Goal: Communication & Community: Answer question/provide support

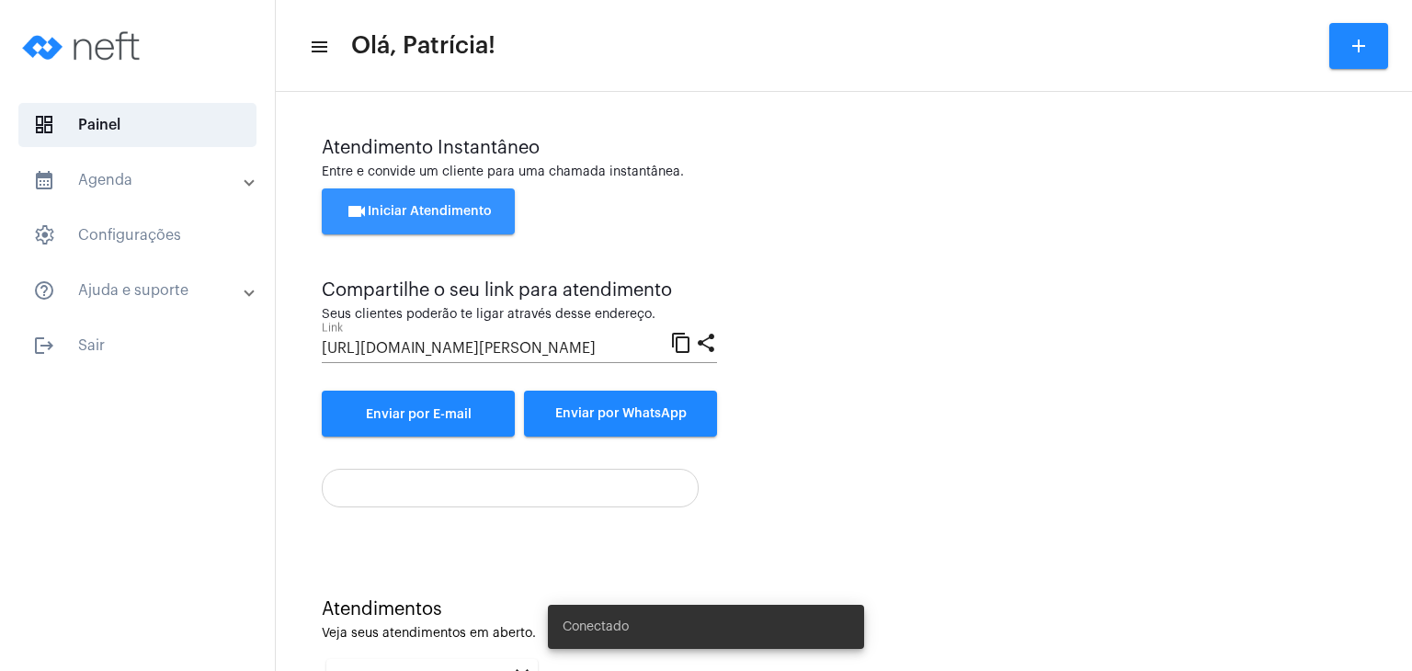
click at [483, 214] on span "videocam Iniciar Atendimento" at bounding box center [419, 211] width 146 height 13
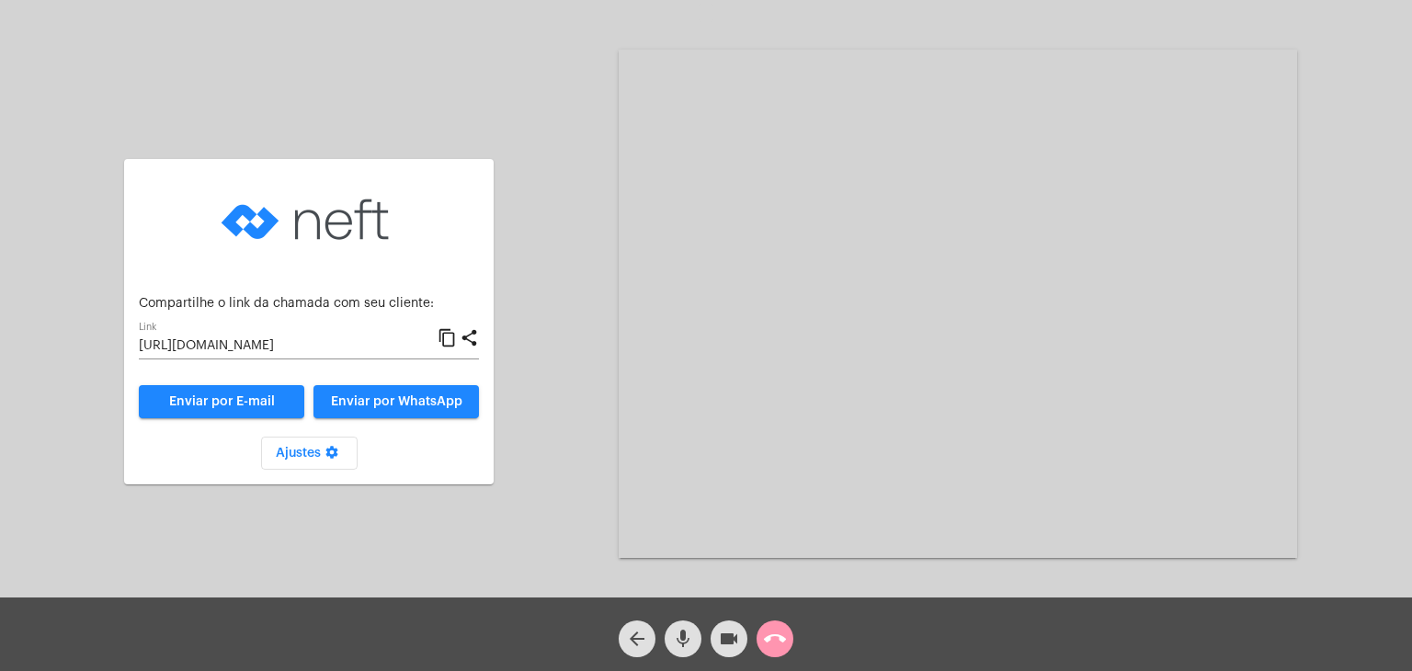
click at [327, 346] on input "[URL][DOMAIN_NAME]" at bounding box center [288, 346] width 299 height 15
click at [783, 632] on mat-icon "call_end" at bounding box center [775, 639] width 22 height 22
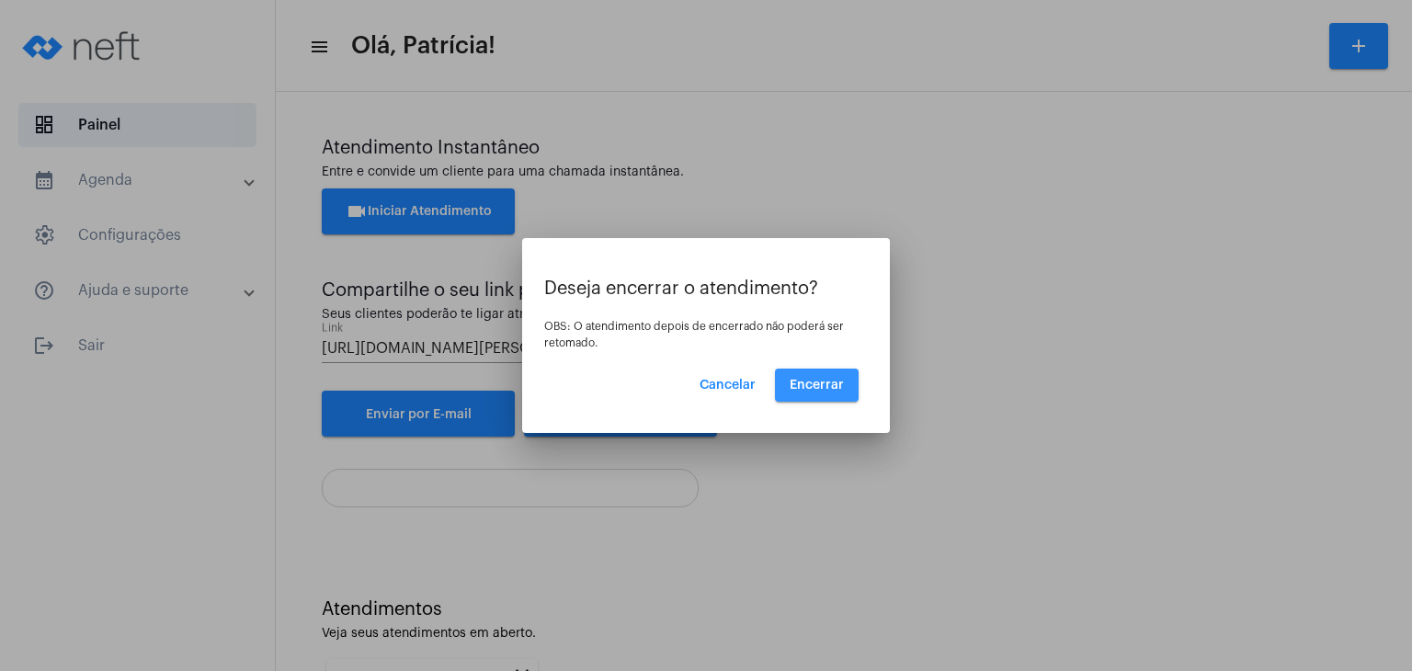
click at [823, 380] on span "Encerrar" at bounding box center [817, 385] width 54 height 13
